Goal: Task Accomplishment & Management: Manage account settings

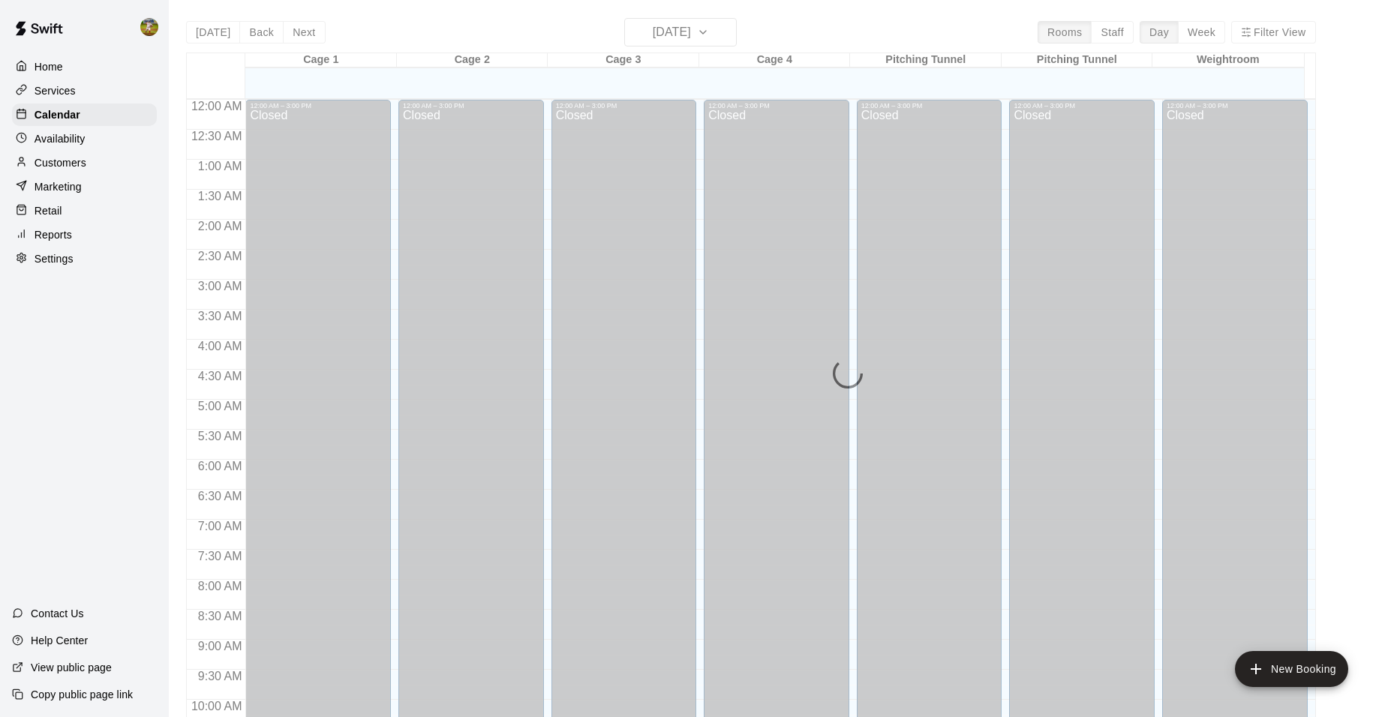
scroll to position [761, 0]
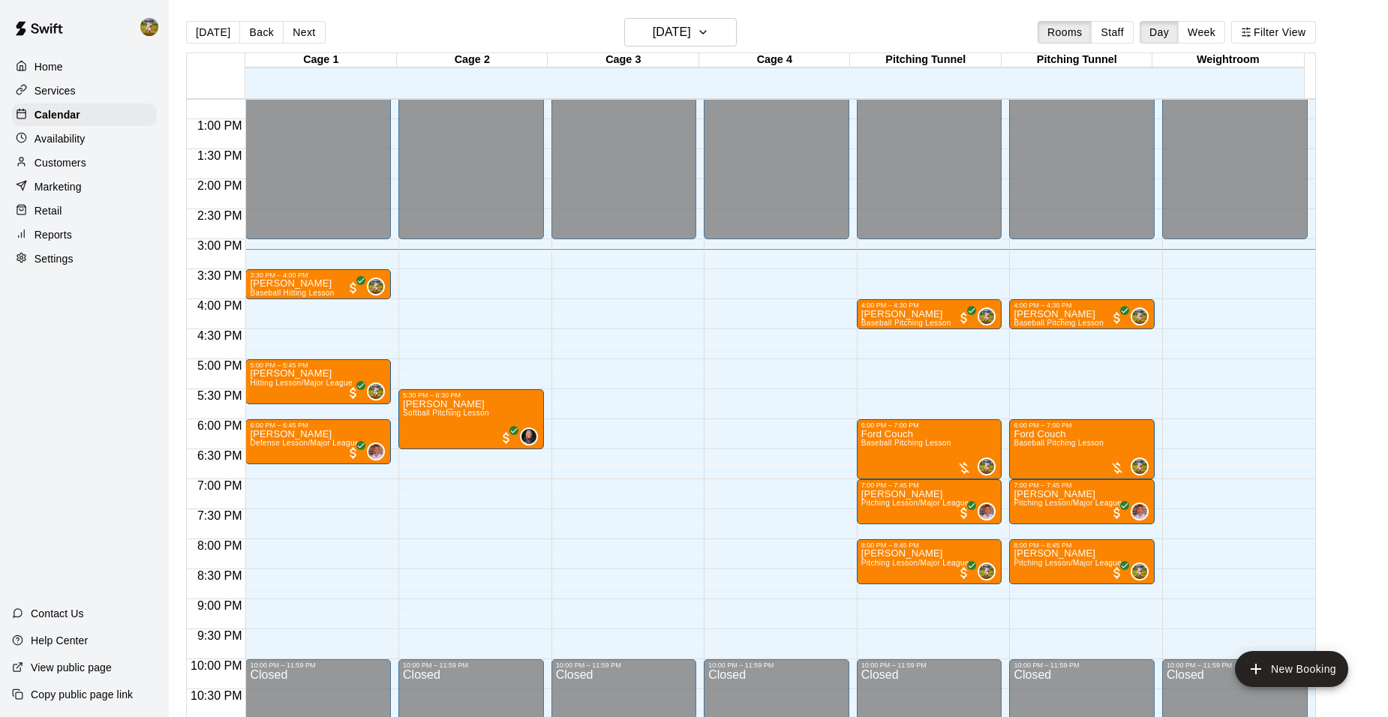
click at [66, 170] on p "Customers" at bounding box center [61, 162] width 52 height 15
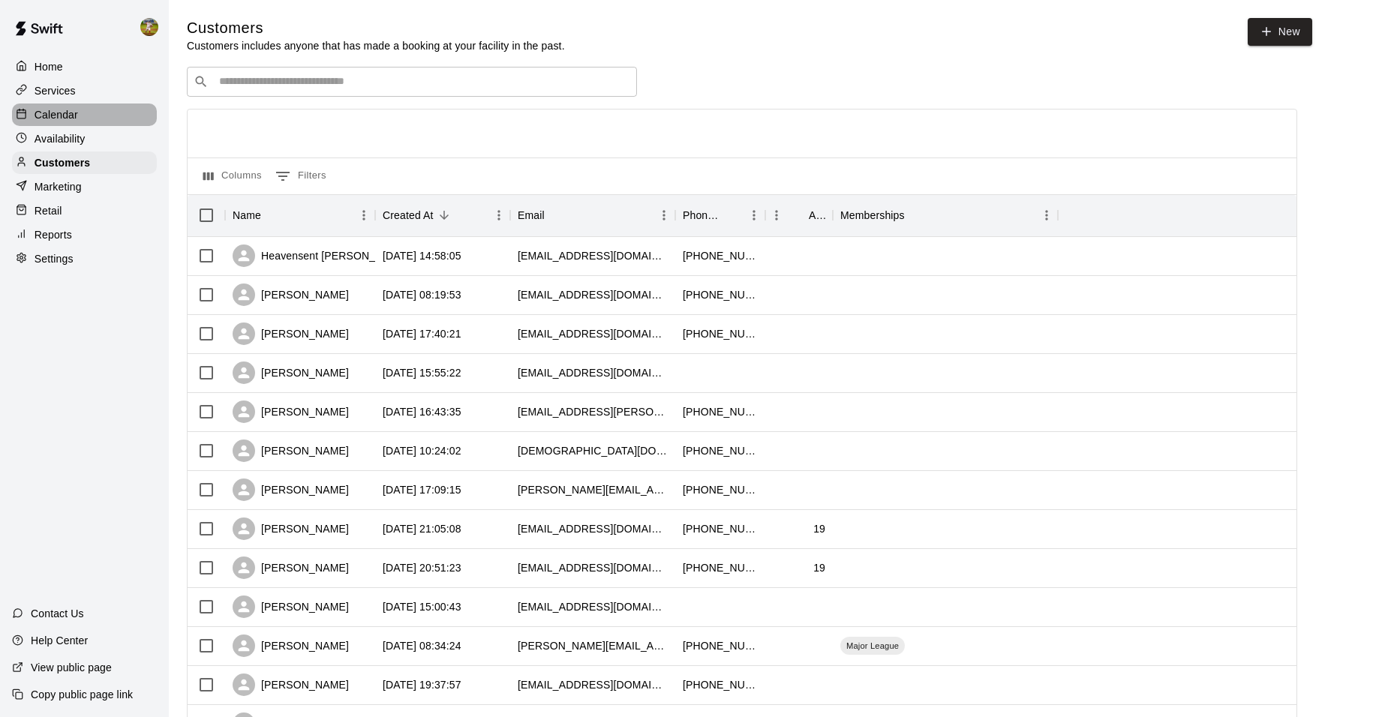
click at [63, 119] on p "Calendar" at bounding box center [57, 114] width 44 height 15
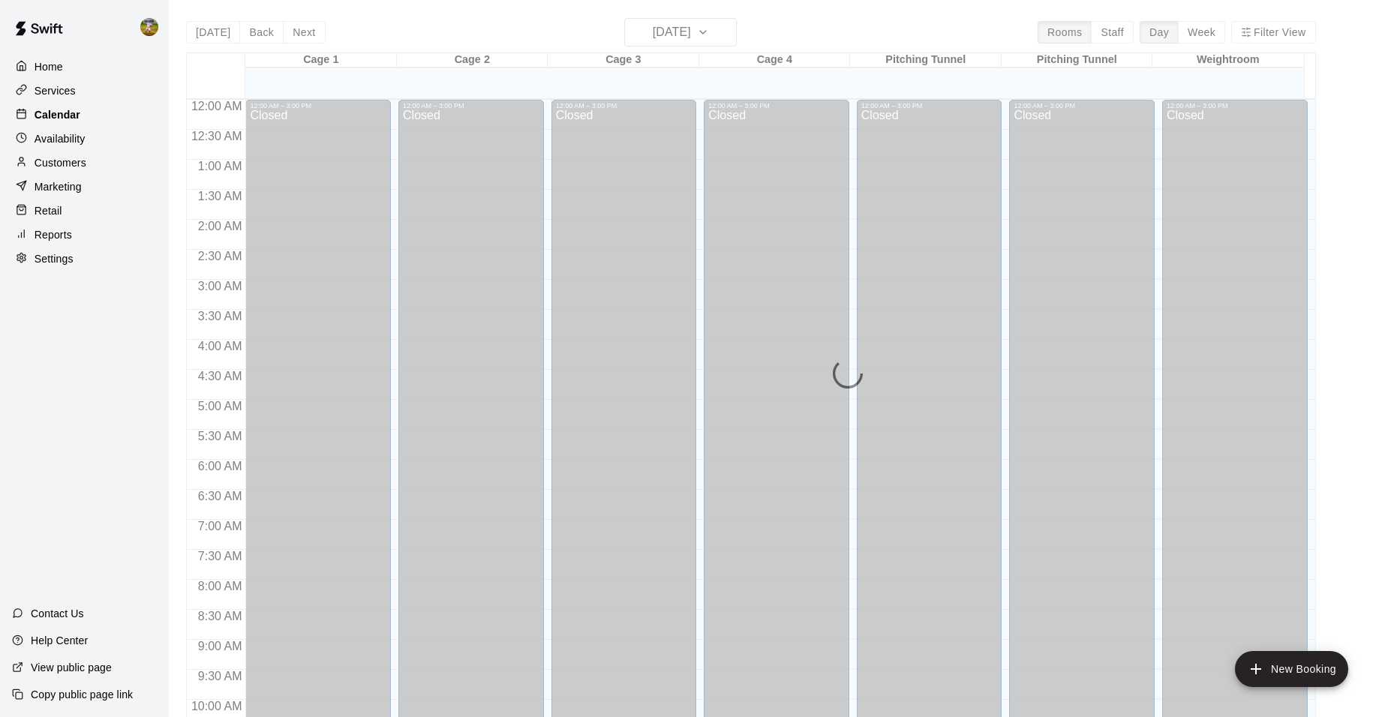
scroll to position [761, 0]
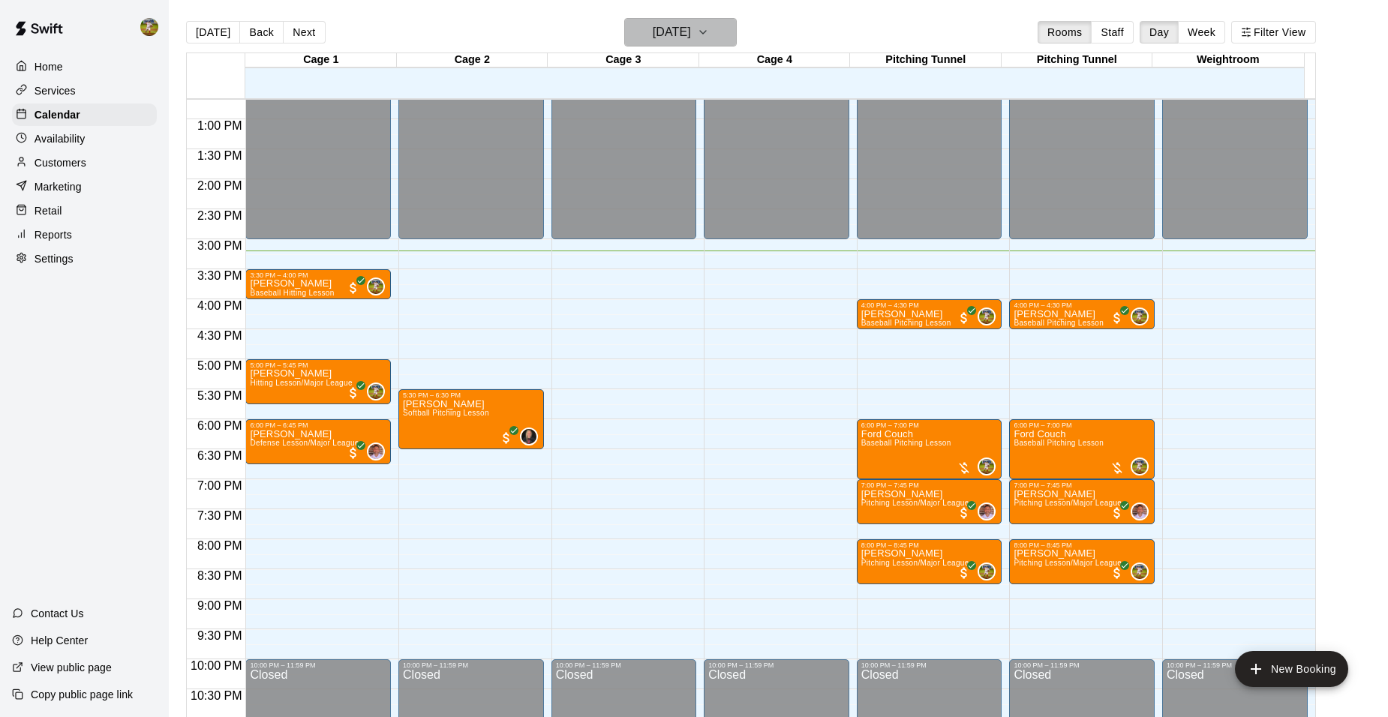
click at [691, 29] on h6 "[DATE]" at bounding box center [672, 32] width 38 height 21
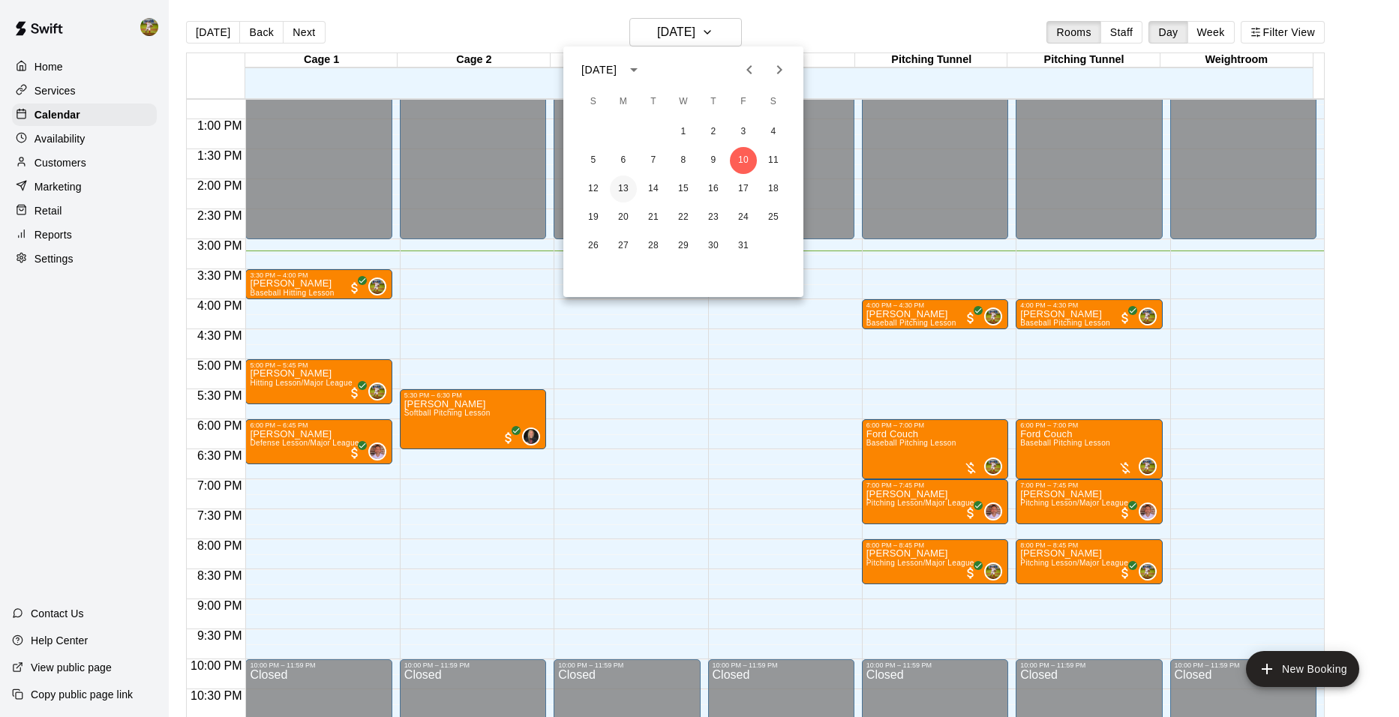
click at [620, 185] on button "13" at bounding box center [623, 189] width 27 height 27
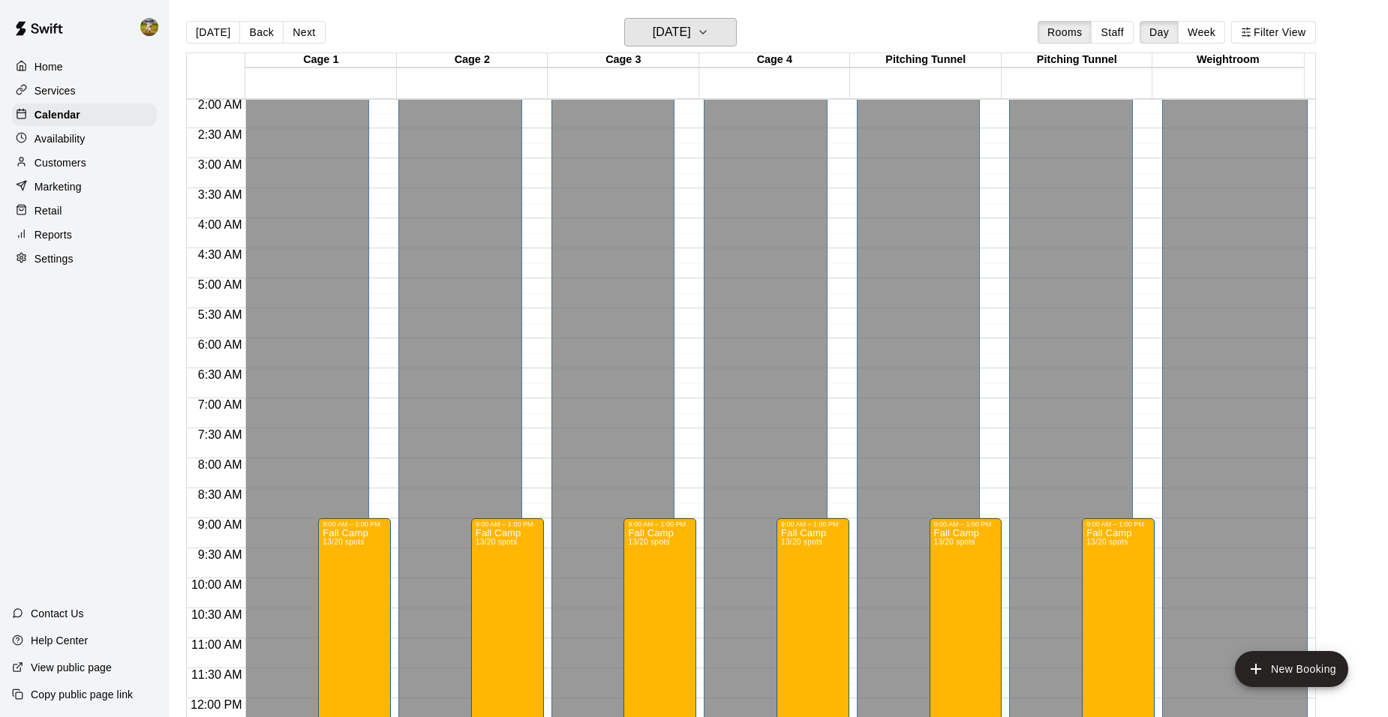
scroll to position [311, 0]
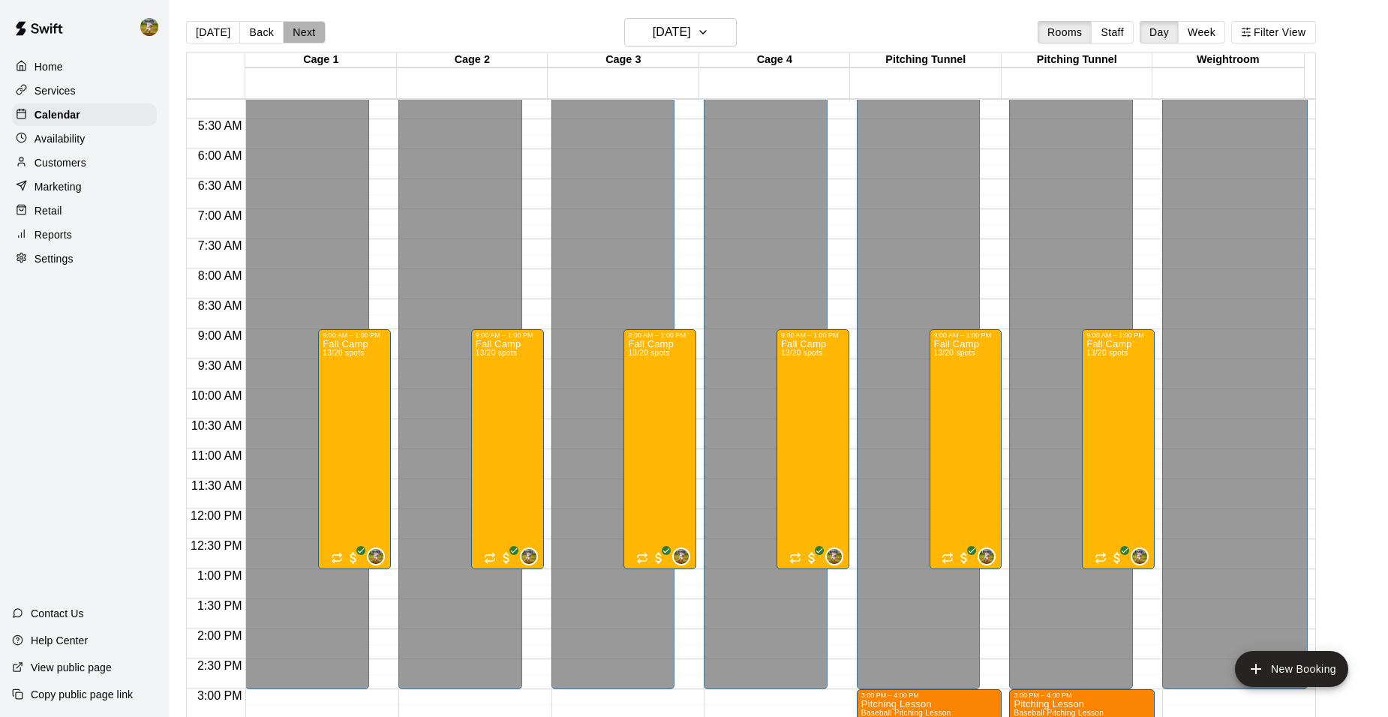
click at [313, 32] on button "Next" at bounding box center [304, 32] width 42 height 23
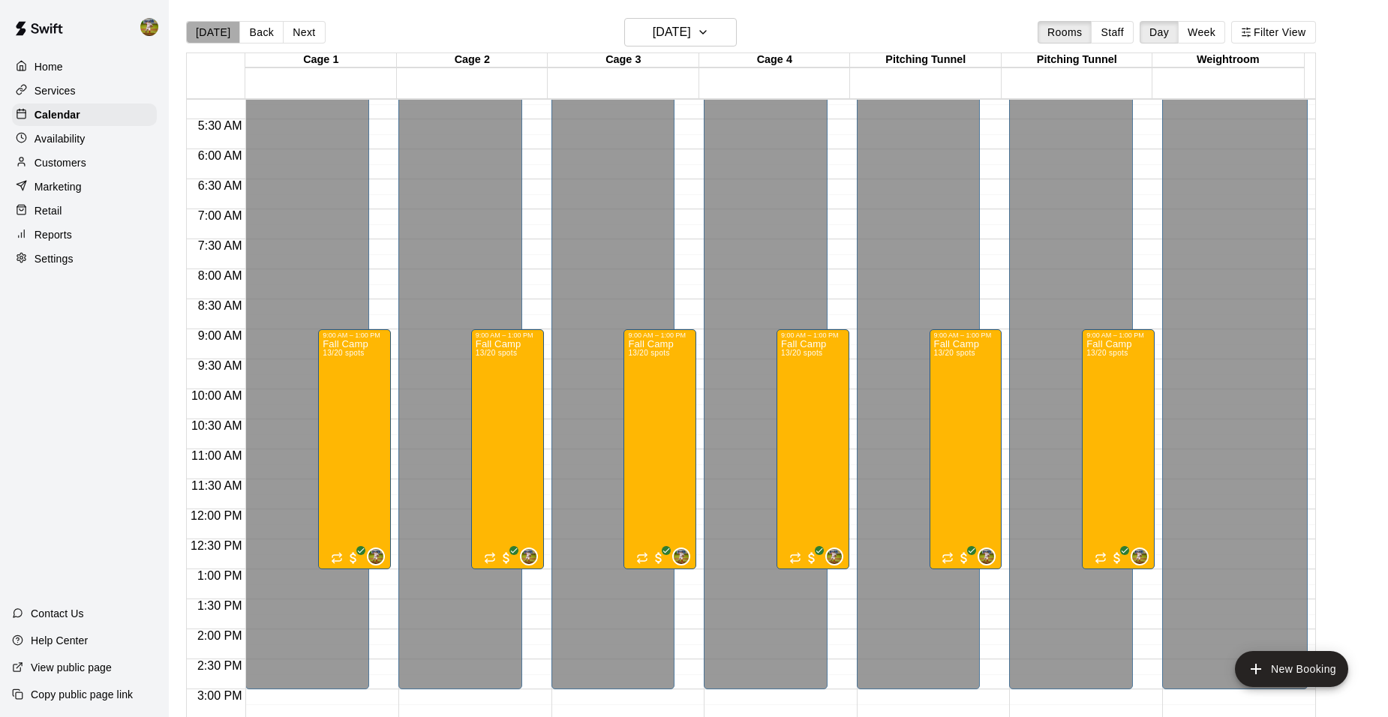
click at [221, 30] on button "[DATE]" at bounding box center [213, 32] width 54 height 23
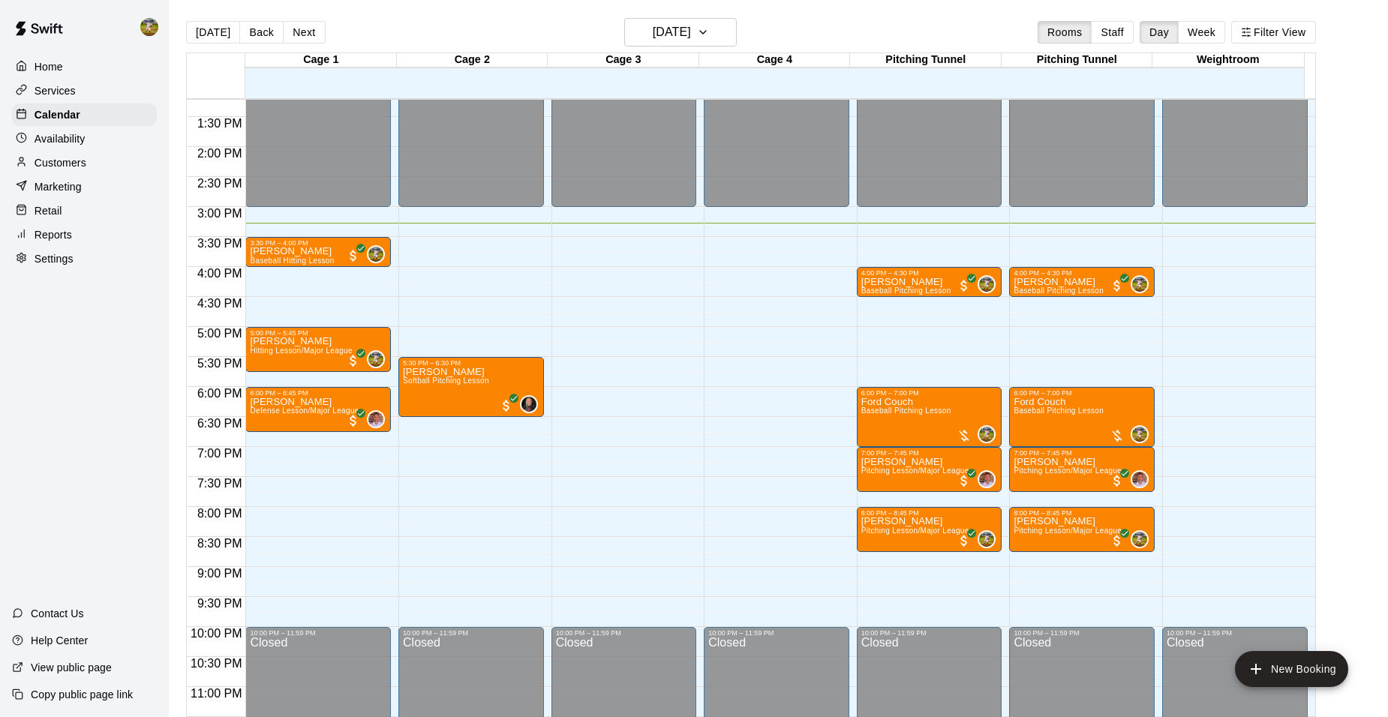
scroll to position [807, 0]
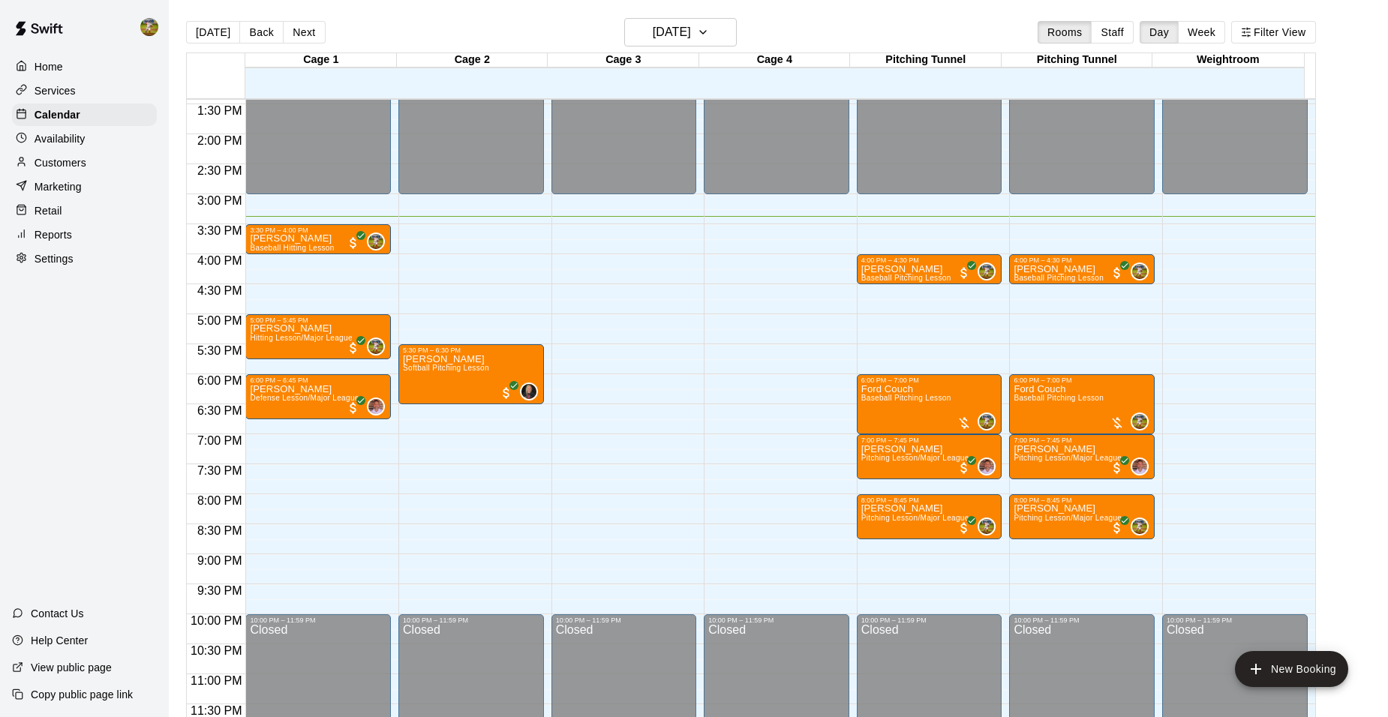
click at [63, 143] on p "Availability" at bounding box center [60, 138] width 51 height 15
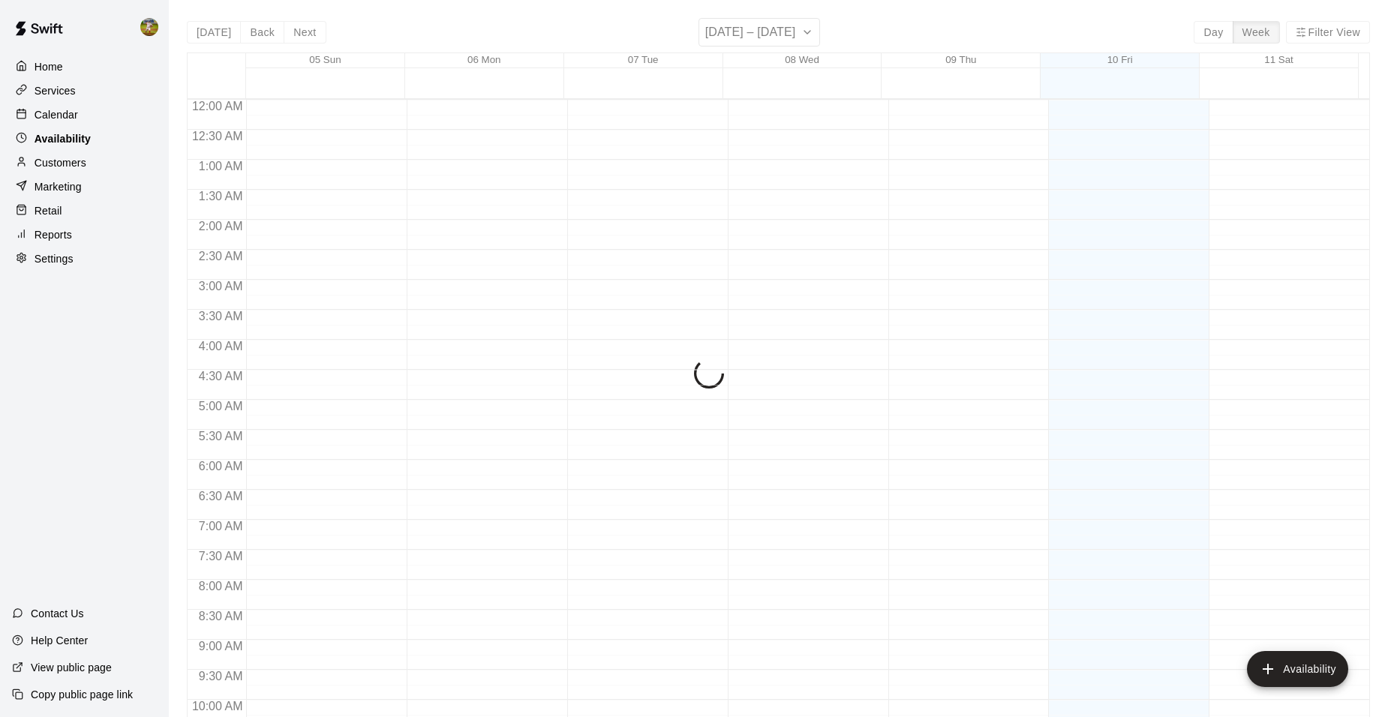
scroll to position [807, 0]
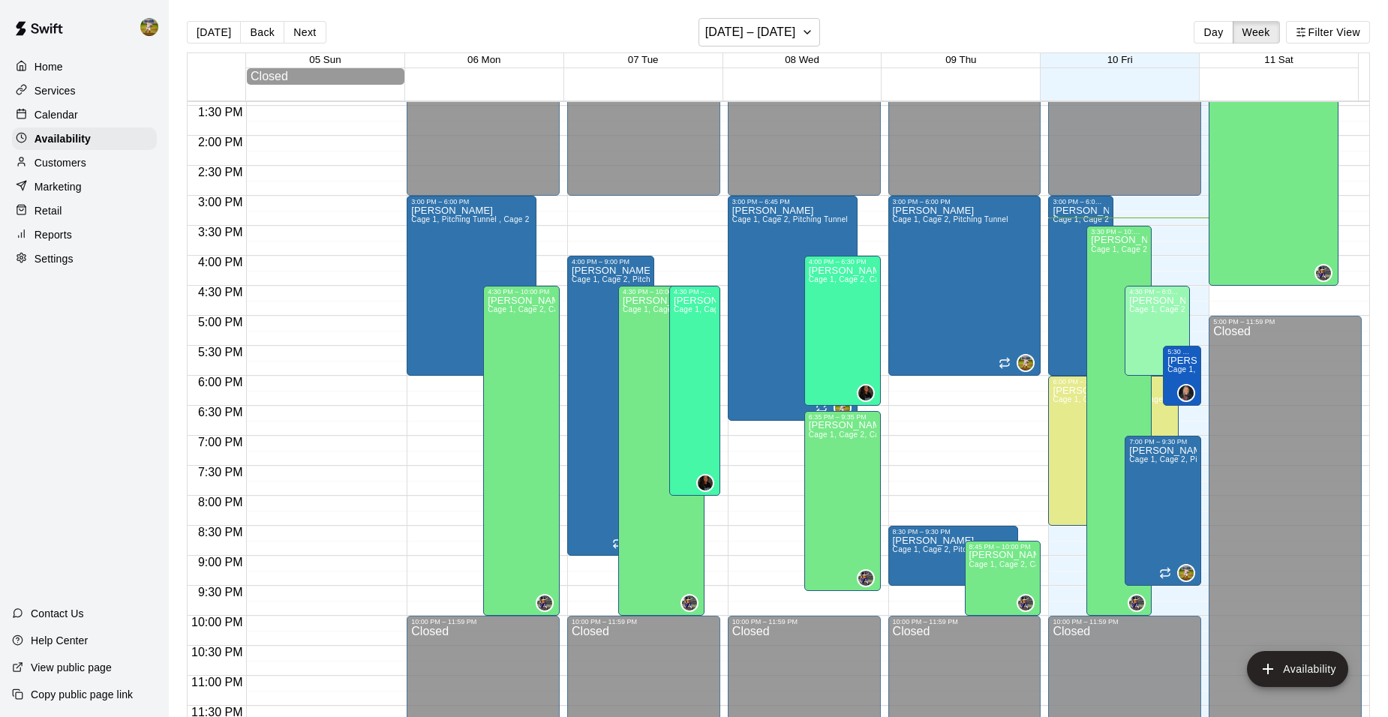
click at [59, 118] on p "Calendar" at bounding box center [57, 114] width 44 height 15
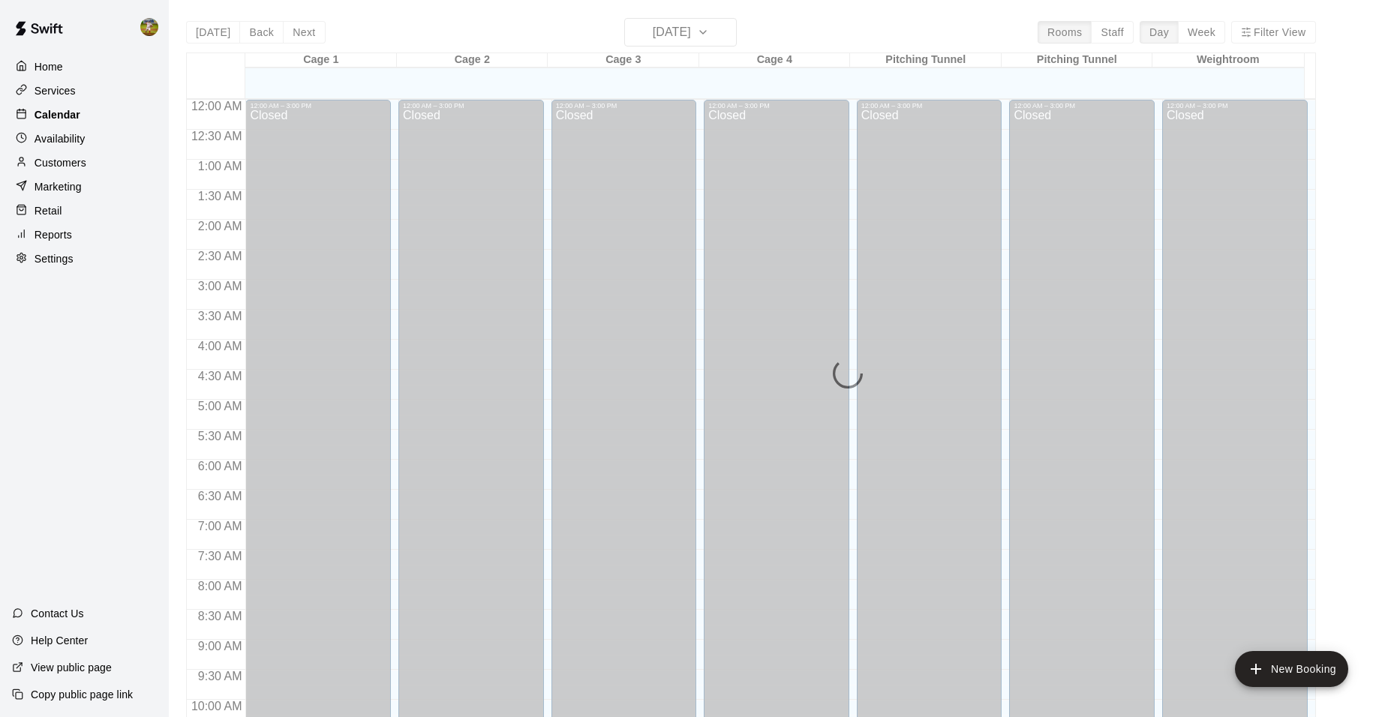
scroll to position [761, 0]
